Goal: Navigation & Orientation: Find specific page/section

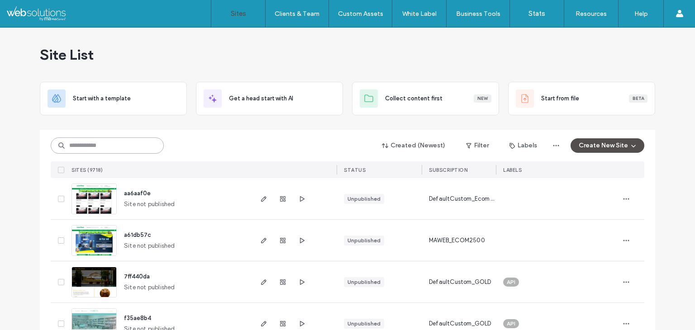
click at [103, 147] on input at bounding box center [107, 145] width 113 height 16
drag, startPoint x: 120, startPoint y: 128, endPoint x: 116, endPoint y: 134, distance: 6.9
click at [113, 139] on input at bounding box center [107, 145] width 113 height 16
paste input "********"
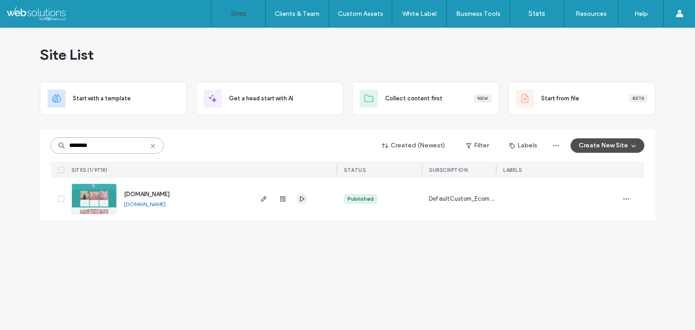
type input "********"
click at [302, 199] on icon "button" at bounding box center [301, 198] width 7 height 7
click at [284, 199] on icon "button" at bounding box center [282, 198] width 7 height 7
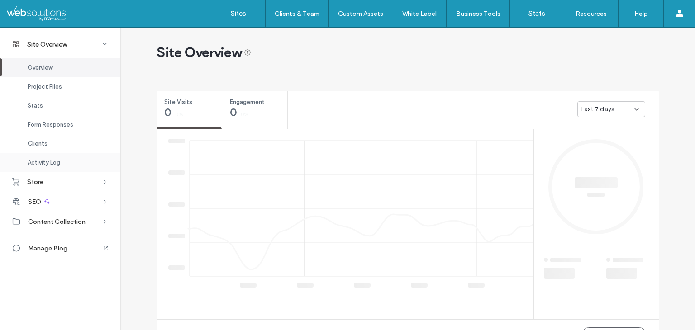
click at [81, 165] on div "Activity Log" at bounding box center [60, 162] width 120 height 19
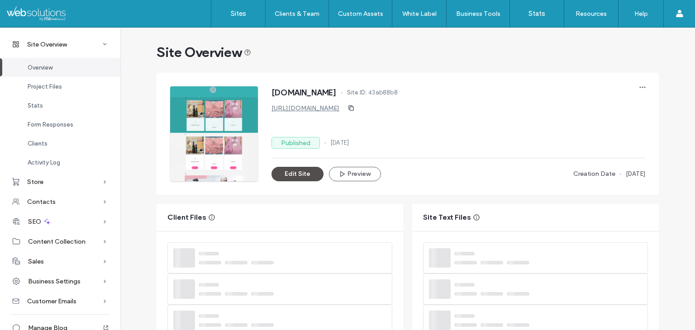
scroll to position [590, 0]
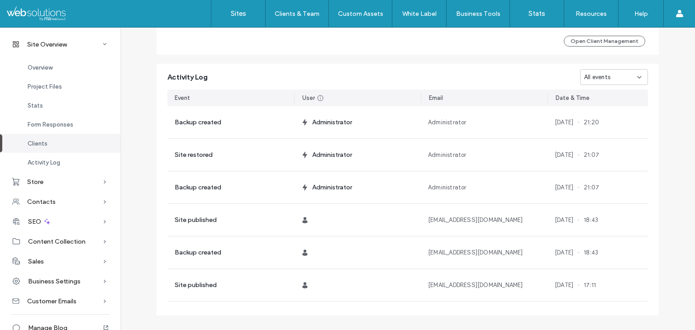
scroll to position [859, 0]
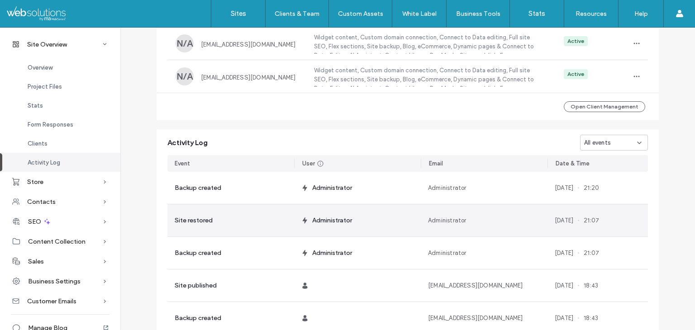
scroll to position [678, 0]
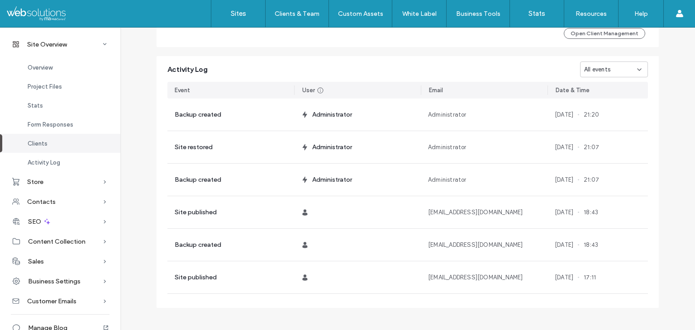
scroll to position [859, 0]
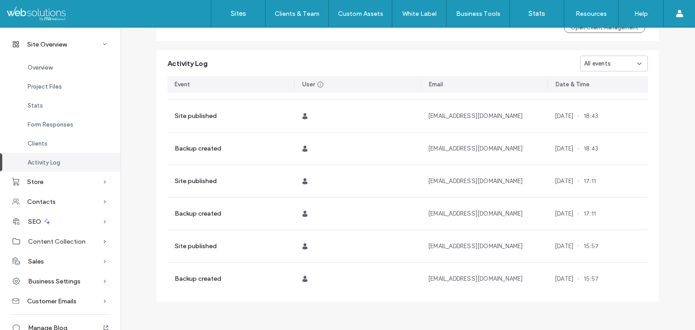
scroll to position [15, 0]
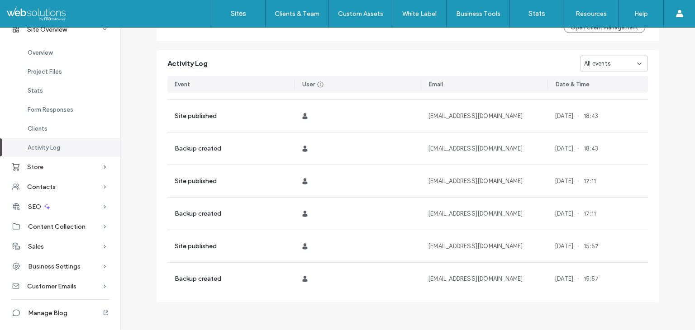
click at [100, 165] on icon at bounding box center [104, 166] width 9 height 9
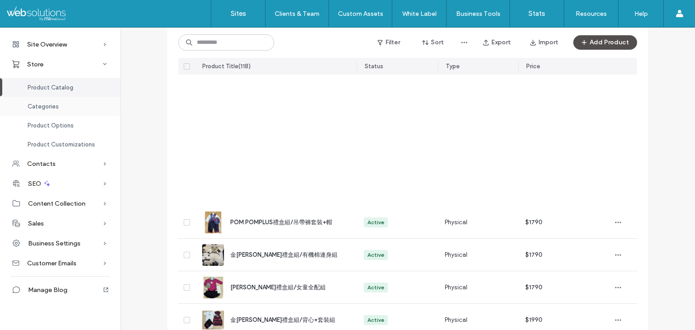
scroll to position [353, 0]
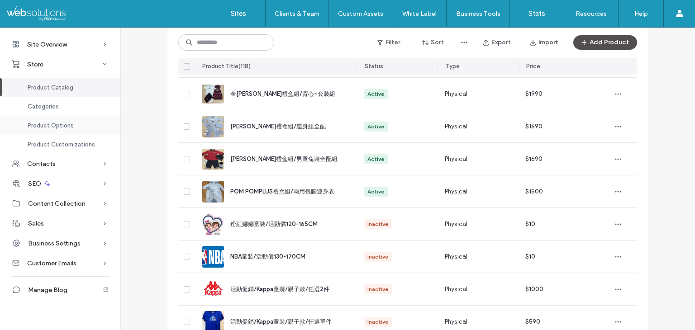
click at [55, 123] on span "Product Options" at bounding box center [51, 125] width 46 height 7
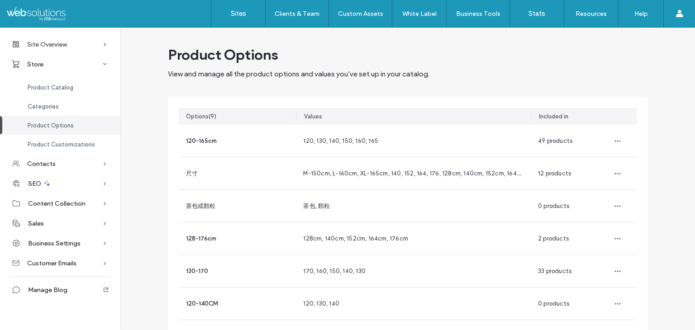
click at [104, 44] on icon at bounding box center [104, 44] width 9 height 9
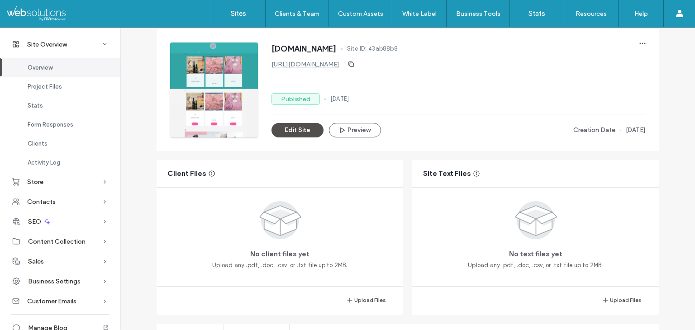
scroll to position [90, 0]
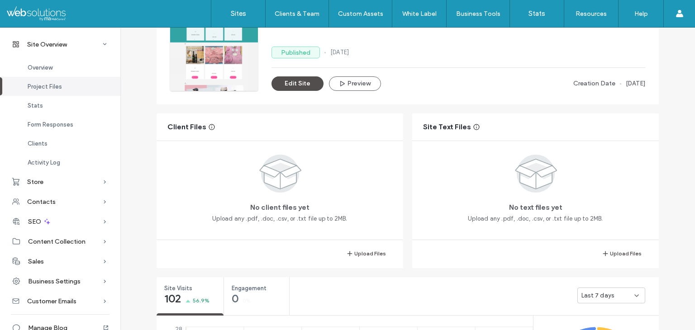
scroll to position [543, 0]
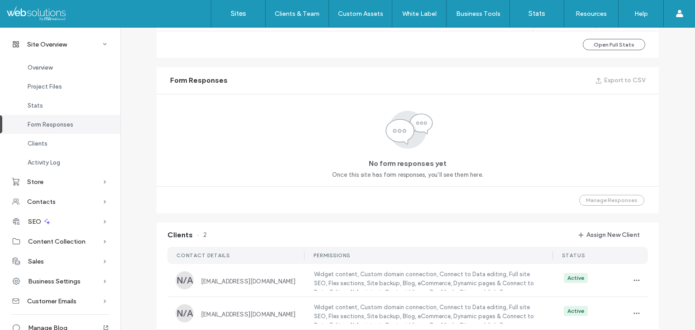
scroll to position [859, 0]
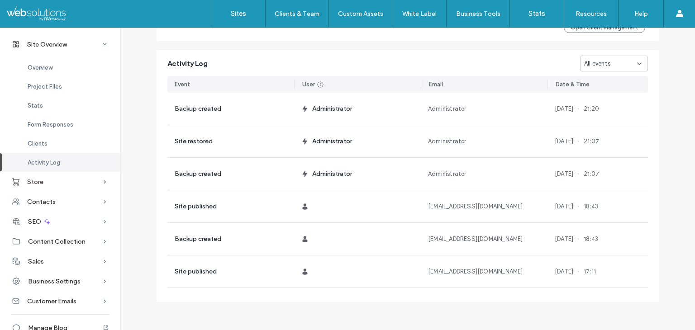
click at [92, 181] on div "Store" at bounding box center [60, 182] width 120 height 20
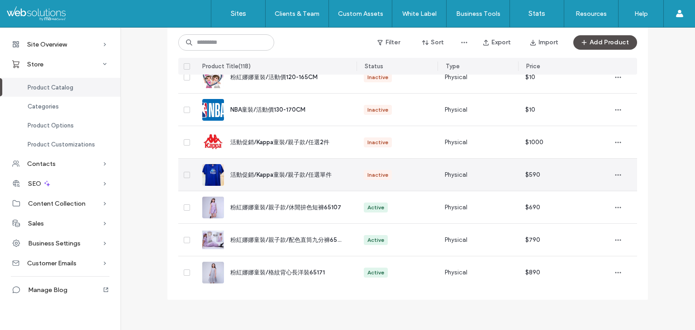
scroll to position [504, 0]
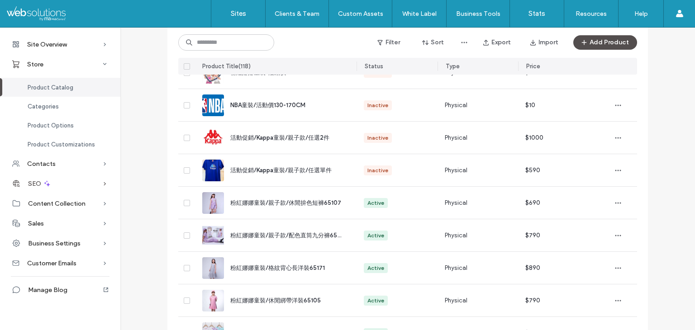
click at [103, 183] on icon at bounding box center [104, 183] width 9 height 9
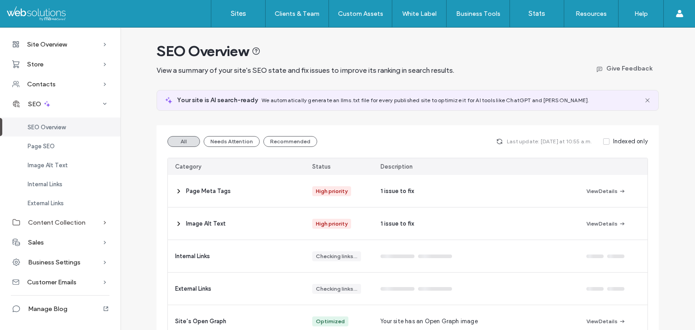
click at [101, 224] on icon at bounding box center [104, 222] width 9 height 9
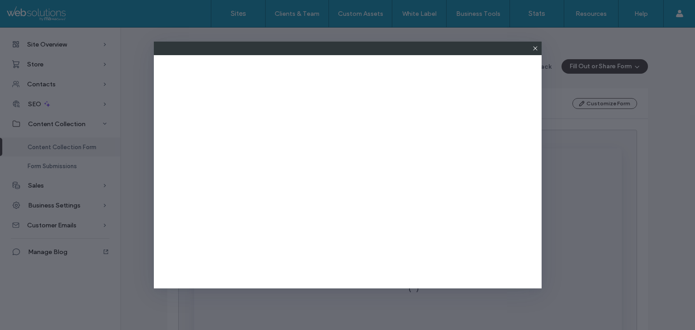
click at [532, 50] on icon at bounding box center [534, 48] width 7 height 7
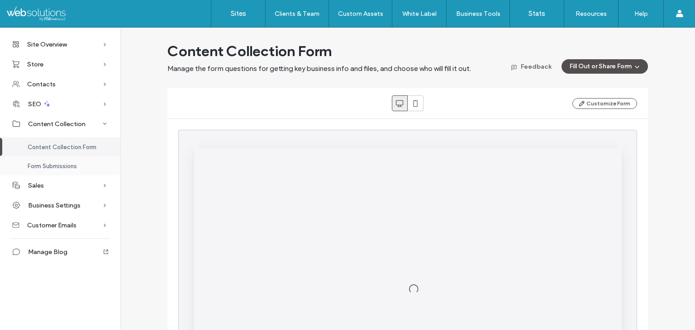
click at [76, 163] on span "Form Submissions" at bounding box center [52, 166] width 49 height 7
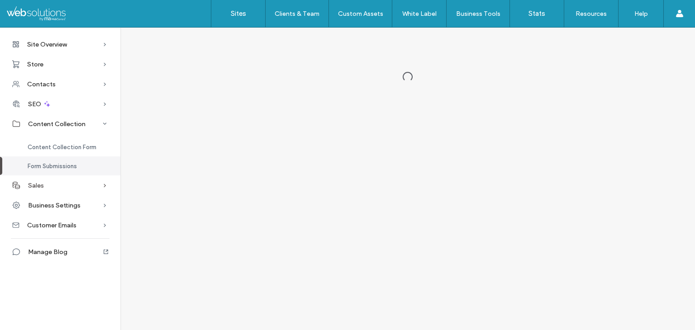
click at [80, 185] on div "Sales" at bounding box center [60, 185] width 120 height 20
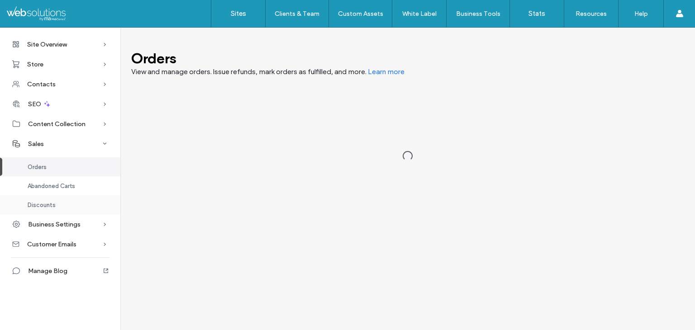
click at [72, 201] on div "Discounts" at bounding box center [60, 204] width 120 height 19
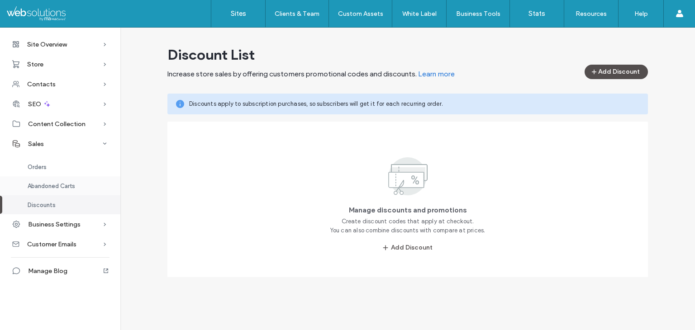
click at [74, 187] on span "Abandoned Carts" at bounding box center [51, 186] width 47 height 7
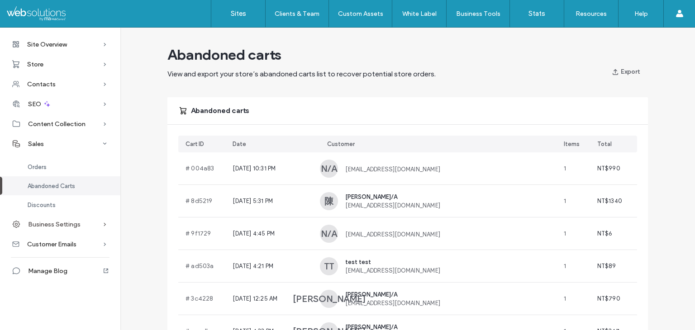
click at [74, 223] on span "Business Settings" at bounding box center [54, 225] width 52 height 8
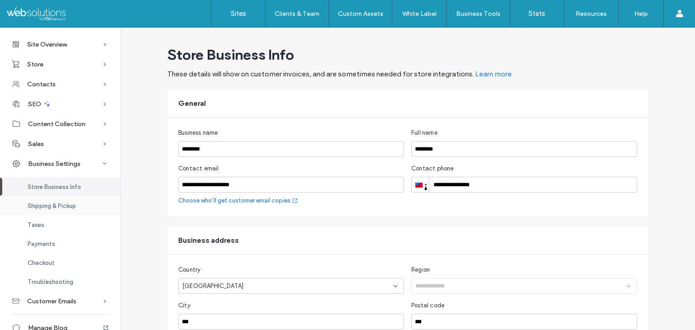
click at [73, 205] on span "Shipping & Pickup" at bounding box center [52, 206] width 48 height 7
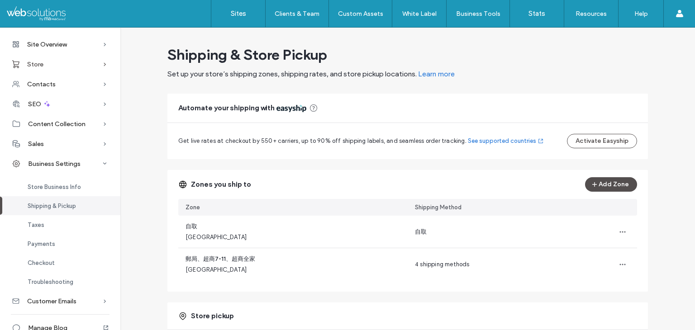
click at [67, 65] on div "Store" at bounding box center [60, 64] width 120 height 20
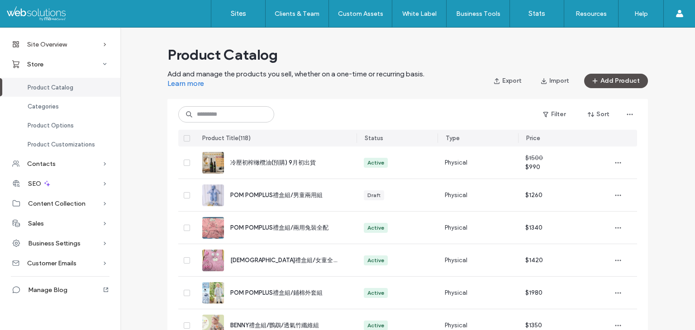
click at [71, 42] on div "Site Overview" at bounding box center [60, 44] width 120 height 20
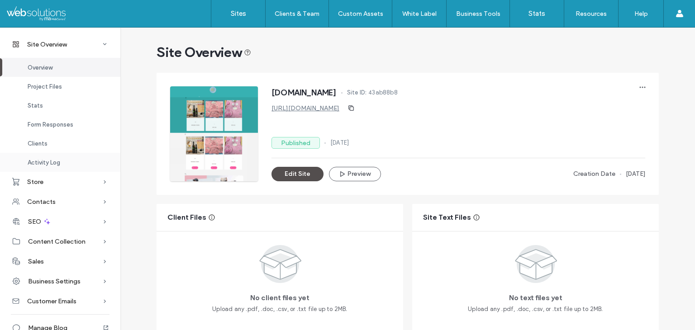
click at [50, 158] on div "Activity Log" at bounding box center [60, 162] width 120 height 19
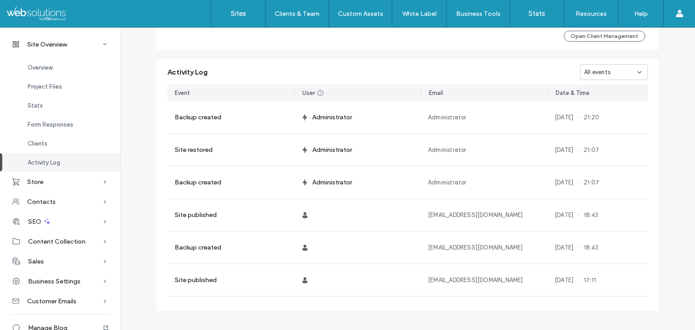
scroll to position [859, 0]
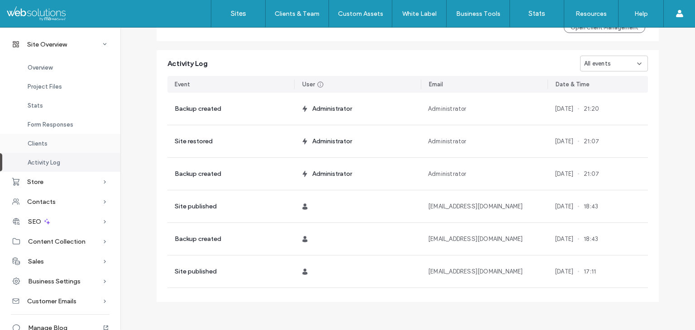
click at [84, 142] on div "Clients" at bounding box center [60, 143] width 120 height 19
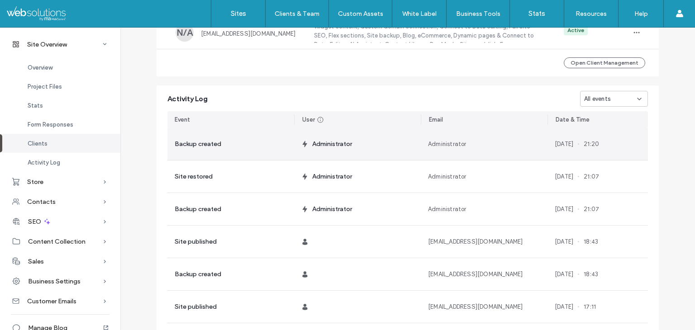
scroll to position [688, 0]
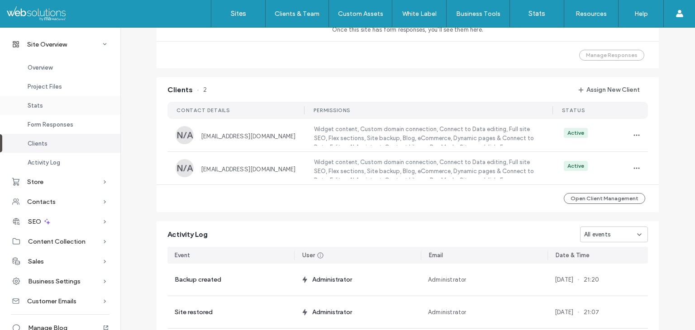
click at [68, 108] on div "Stats" at bounding box center [60, 105] width 120 height 19
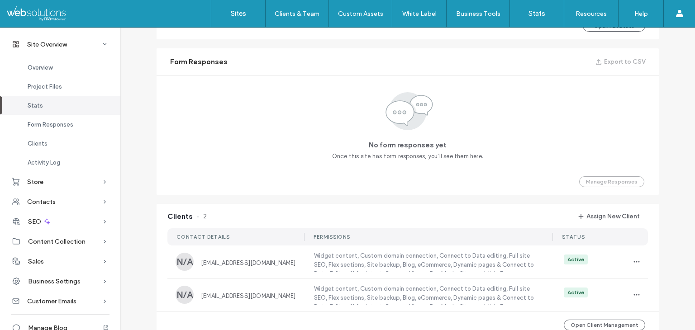
scroll to position [562, 0]
click at [69, 84] on div "Project Files" at bounding box center [60, 86] width 120 height 19
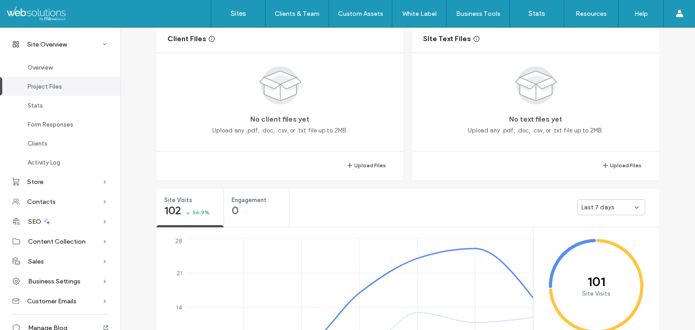
scroll to position [172, 0]
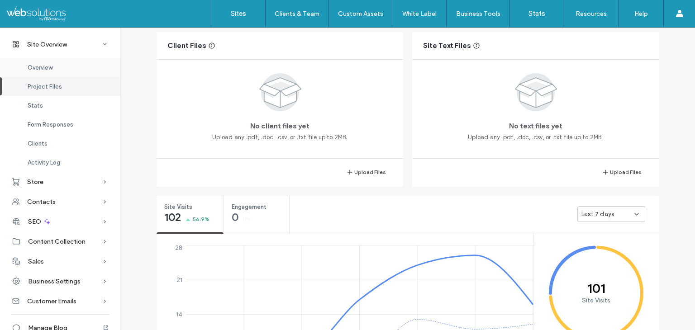
click at [64, 64] on div "Overview" at bounding box center [60, 67] width 120 height 19
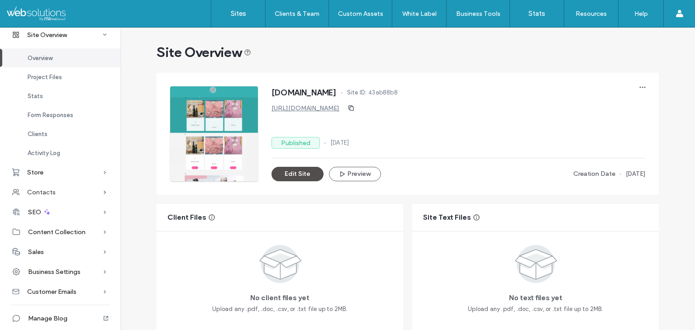
scroll to position [15, 0]
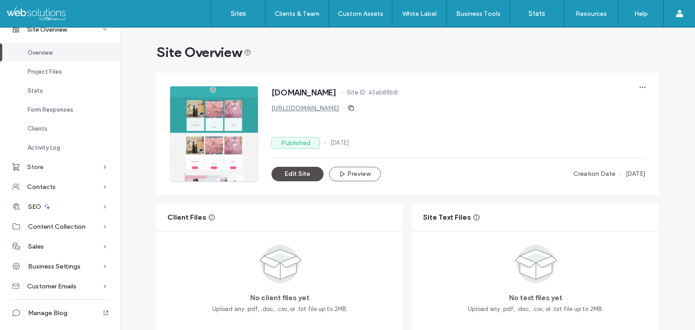
click at [73, 172] on div "Store" at bounding box center [60, 167] width 120 height 20
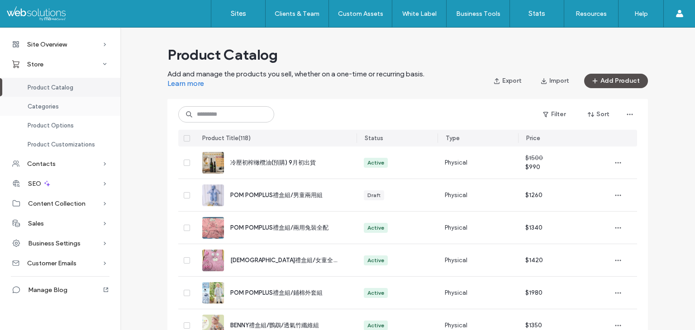
click at [68, 113] on div "Categories" at bounding box center [60, 106] width 120 height 19
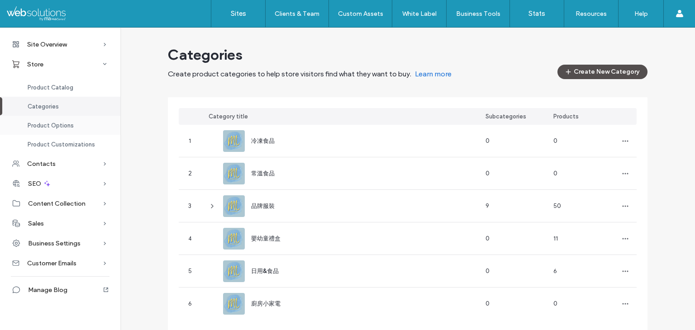
click at [69, 122] on span "Product Options" at bounding box center [51, 125] width 46 height 7
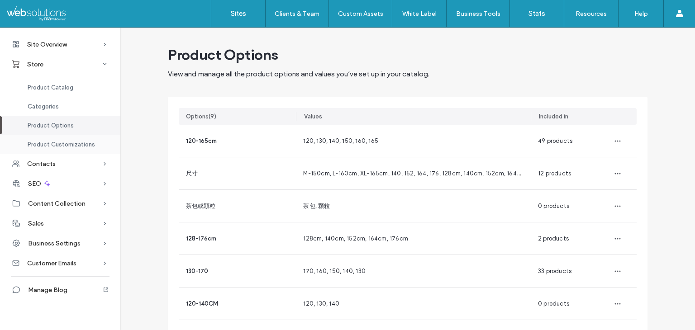
click at [69, 140] on div "Product Customizations" at bounding box center [60, 144] width 120 height 19
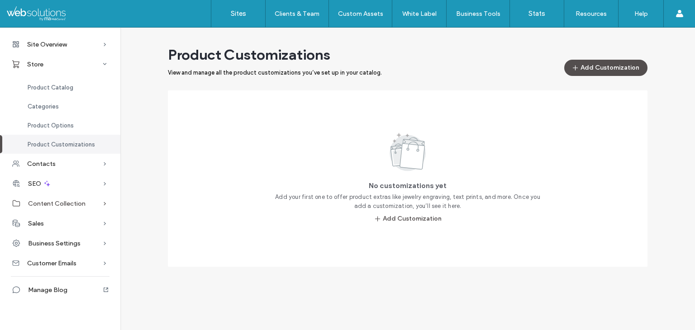
click at [83, 202] on span "Content Collection" at bounding box center [56, 204] width 57 height 8
